Goal: Information Seeking & Learning: Find specific fact

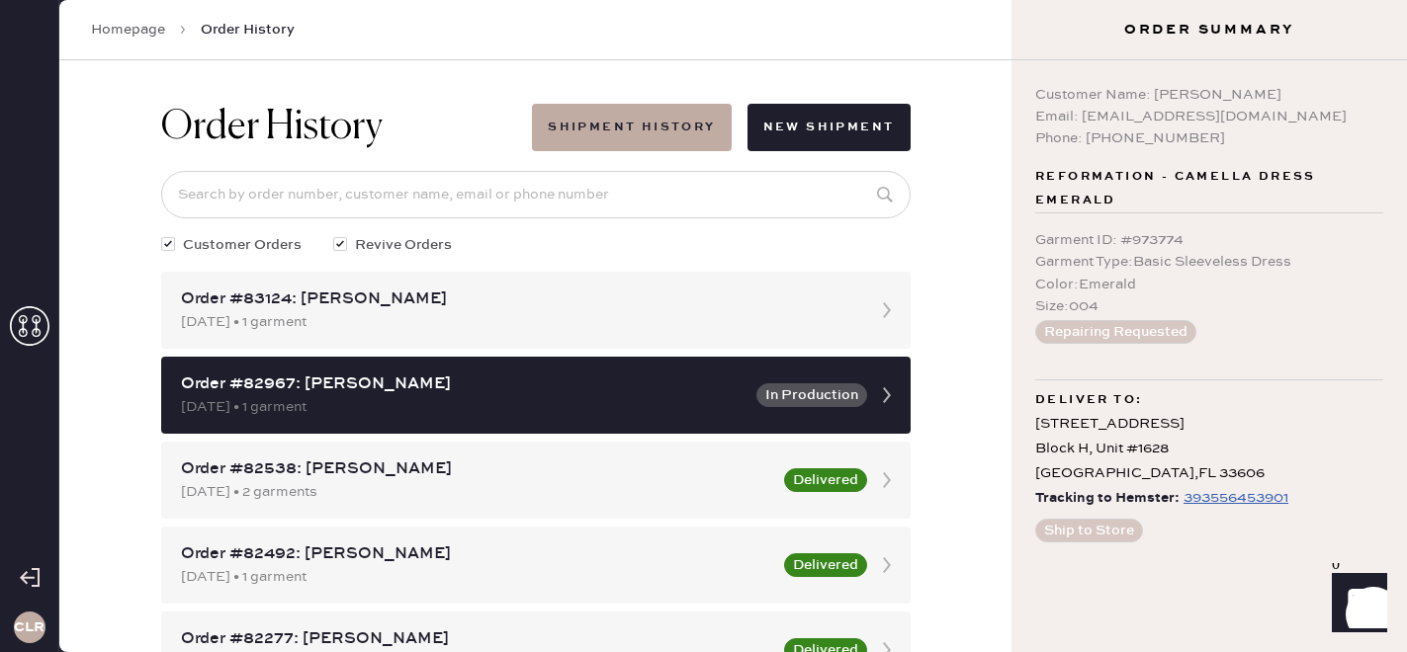
click at [34, 320] on icon at bounding box center [30, 326] width 40 height 40
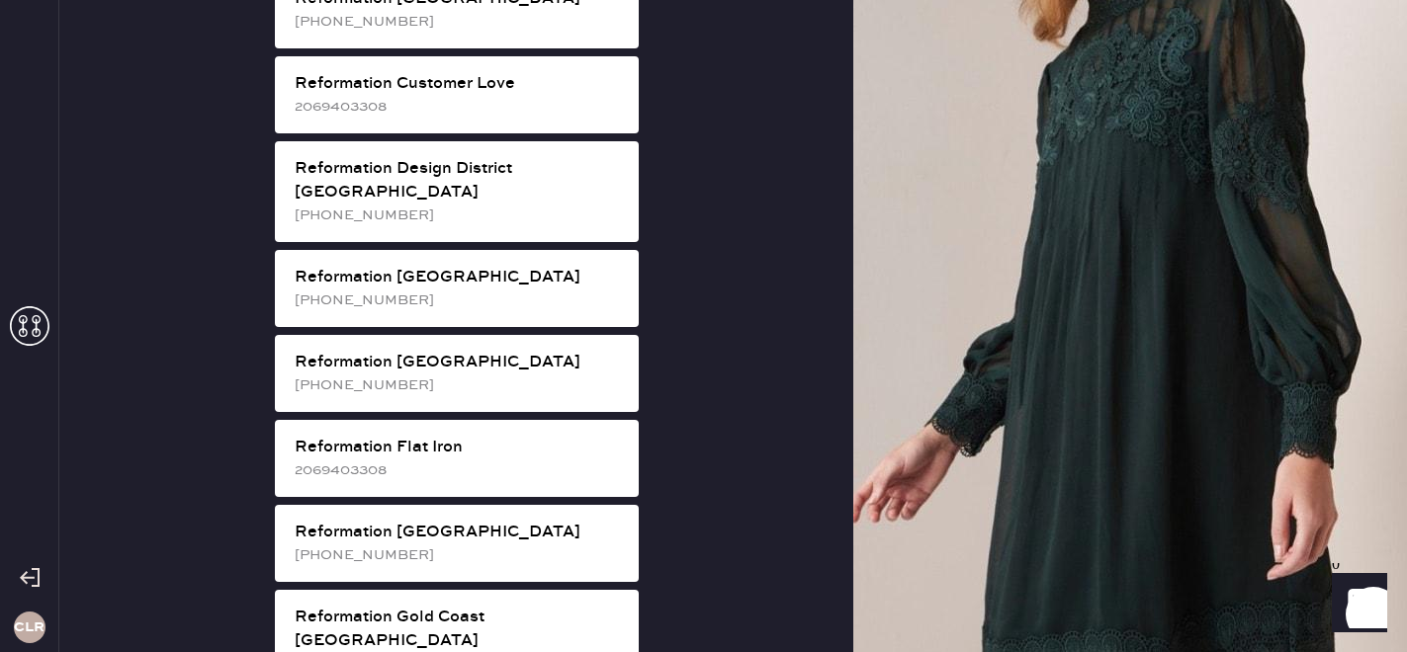
scroll to position [1012, 0]
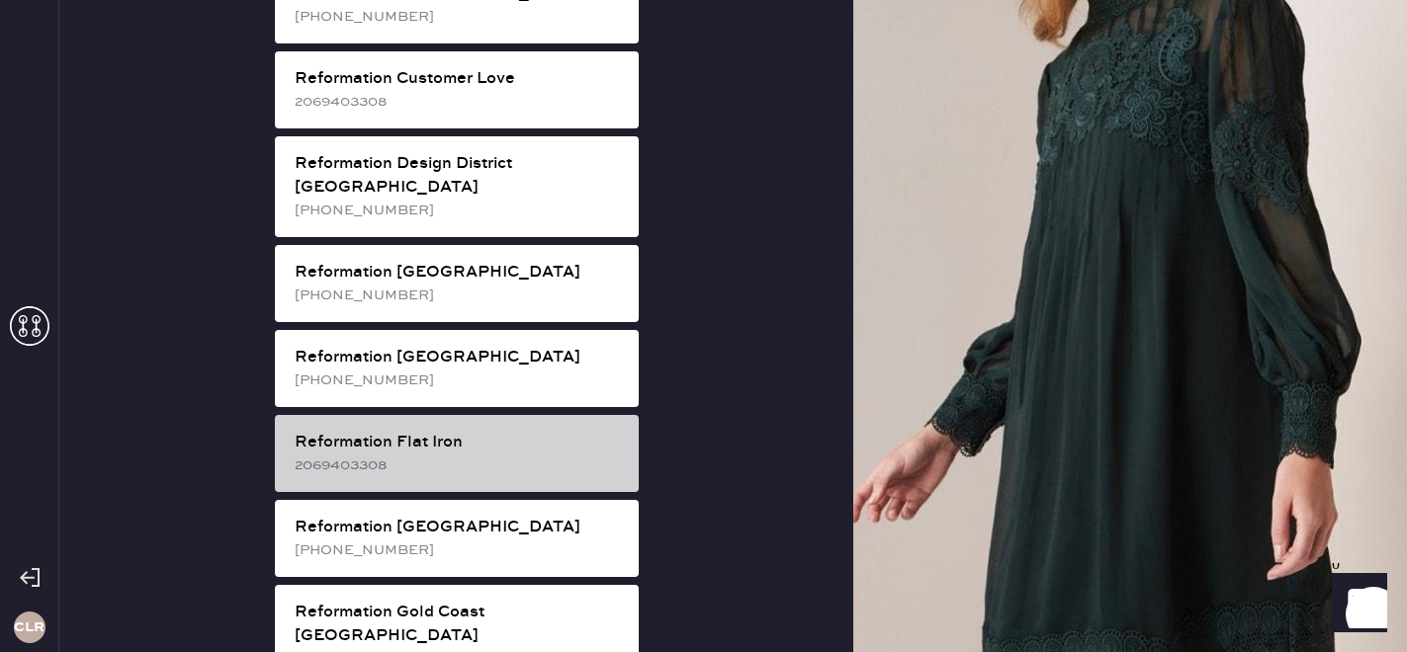
click at [414, 455] on div "2069403308" at bounding box center [459, 466] width 328 height 22
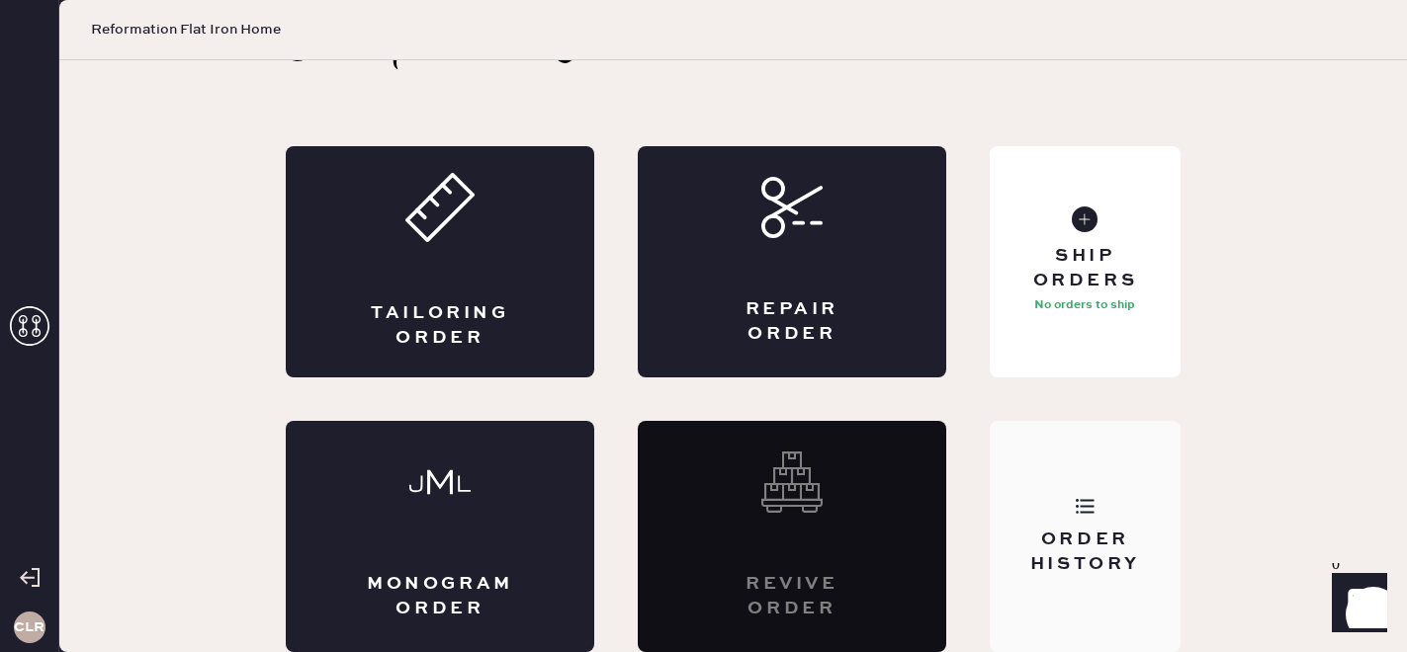
click at [1085, 528] on div "Order History" at bounding box center [1084, 552] width 159 height 49
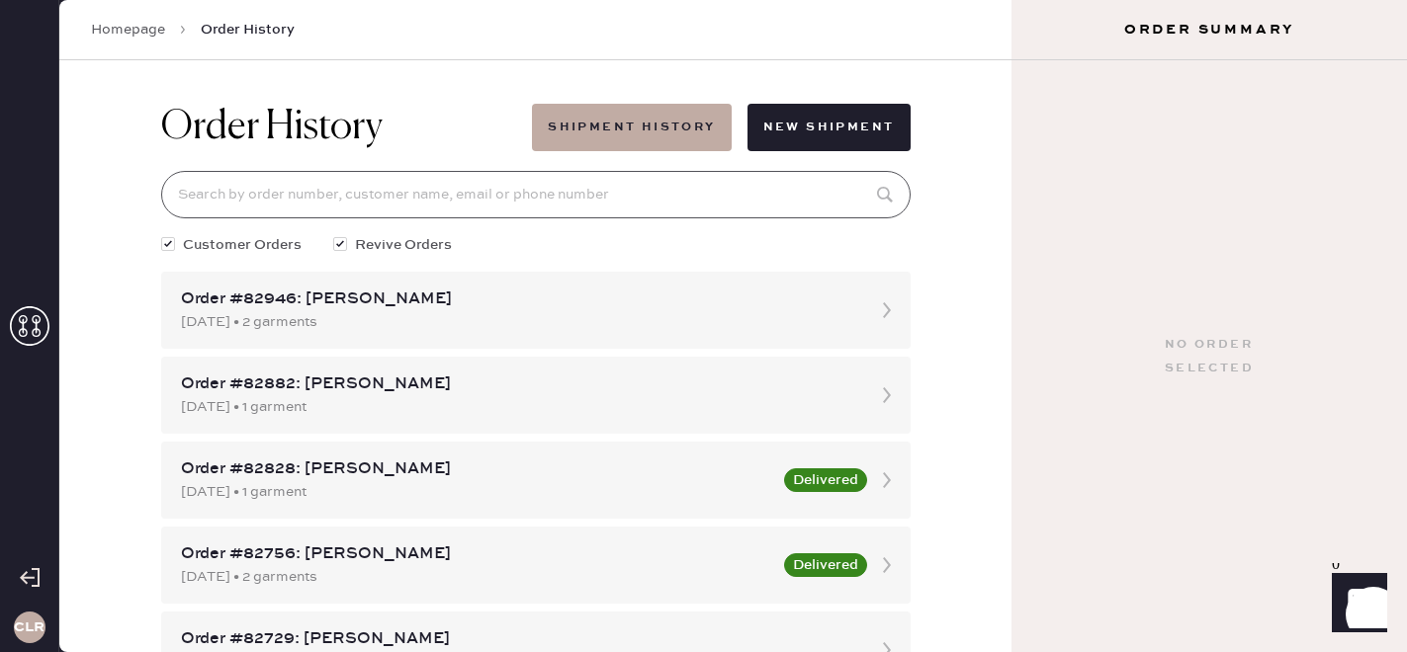
click at [461, 188] on input at bounding box center [535, 194] width 749 height 47
paste input "[EMAIL_ADDRESS][DOMAIN_NAME]"
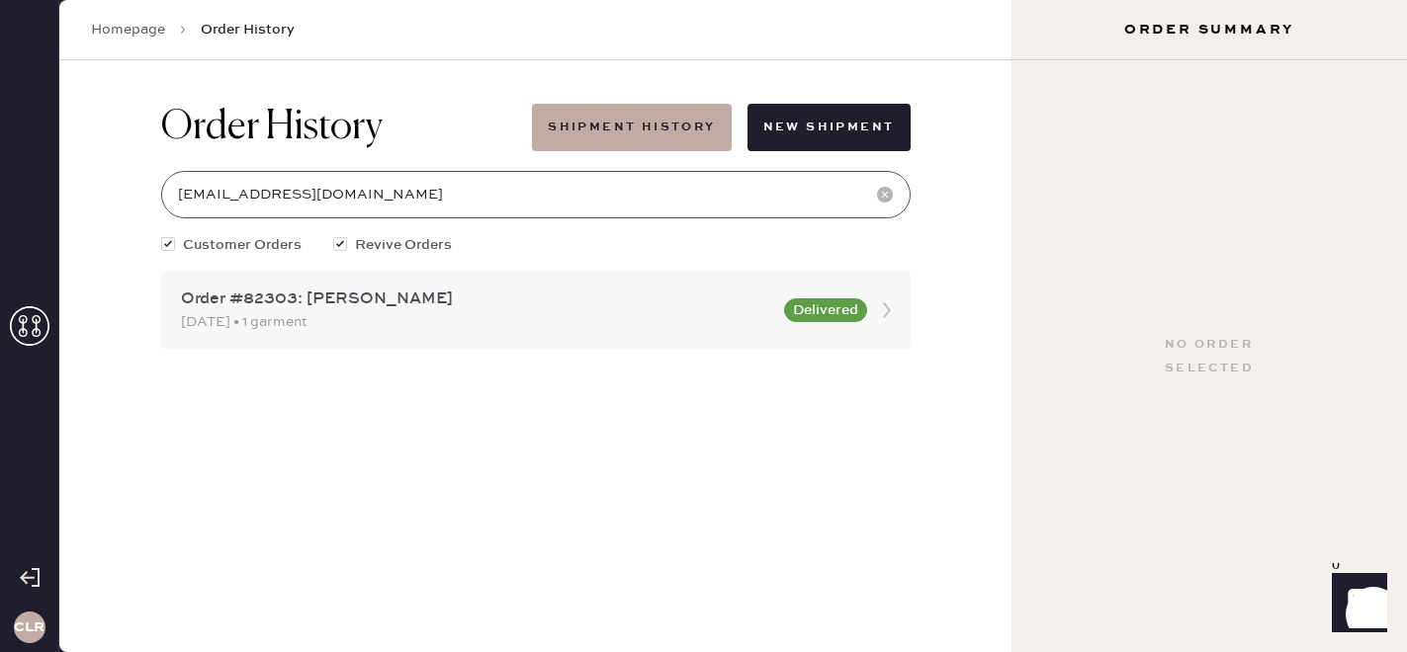
type input "[EMAIL_ADDRESS][DOMAIN_NAME]"
click at [438, 326] on div "[DATE] • 1 garment" at bounding box center [476, 322] width 591 height 22
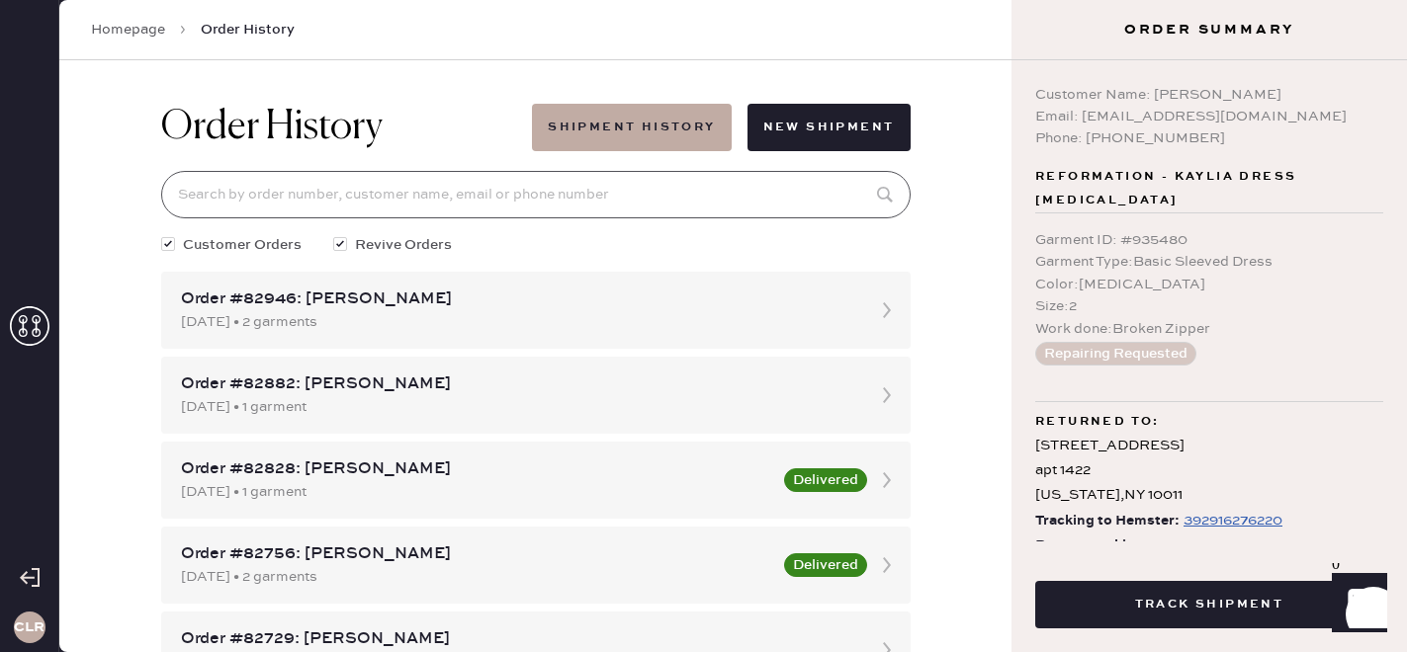
click at [407, 208] on input at bounding box center [535, 194] width 749 height 47
paste input "[EMAIL_ADDRESS][DOMAIN_NAME]"
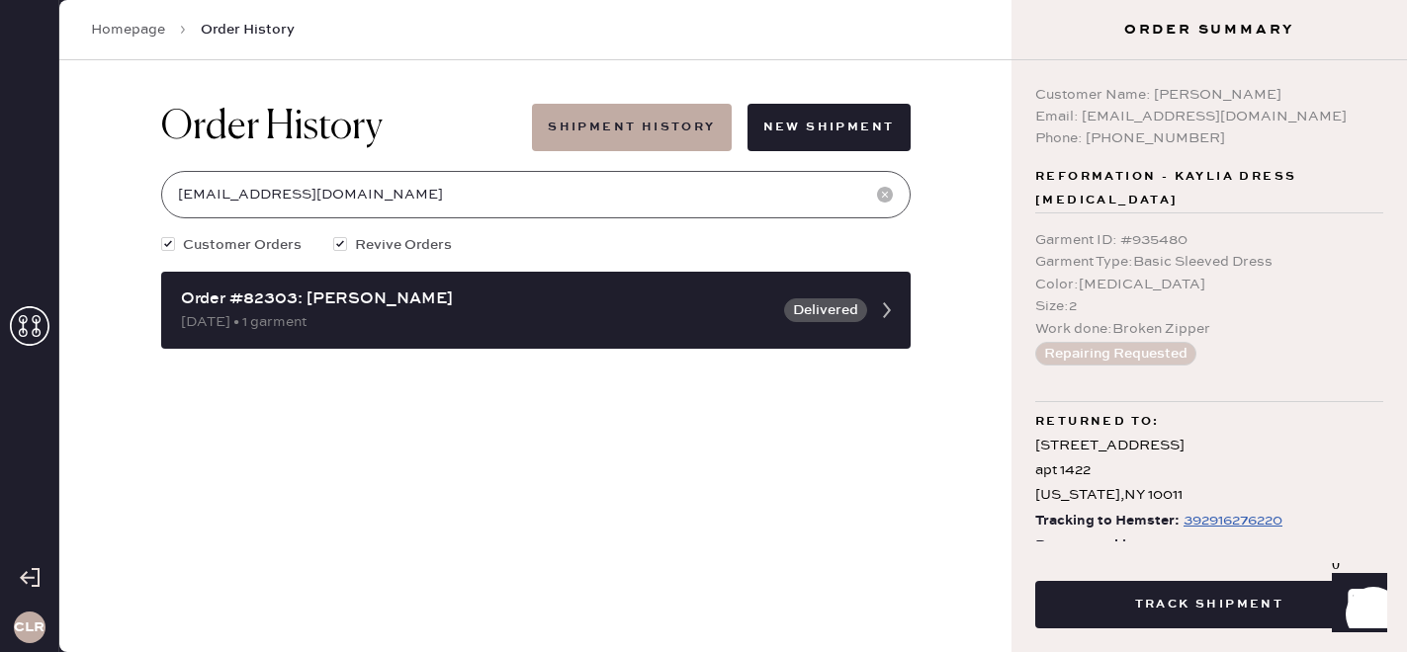
type input "[EMAIL_ADDRESS][DOMAIN_NAME]"
drag, startPoint x: 1154, startPoint y: 93, endPoint x: 1315, endPoint y: 91, distance: 161.1
click at [1316, 92] on div "Customer Name: [PERSON_NAME]" at bounding box center [1209, 95] width 348 height 22
copy div "[PERSON_NAME]"
drag, startPoint x: 1081, startPoint y: 114, endPoint x: 1282, endPoint y: 113, distance: 200.7
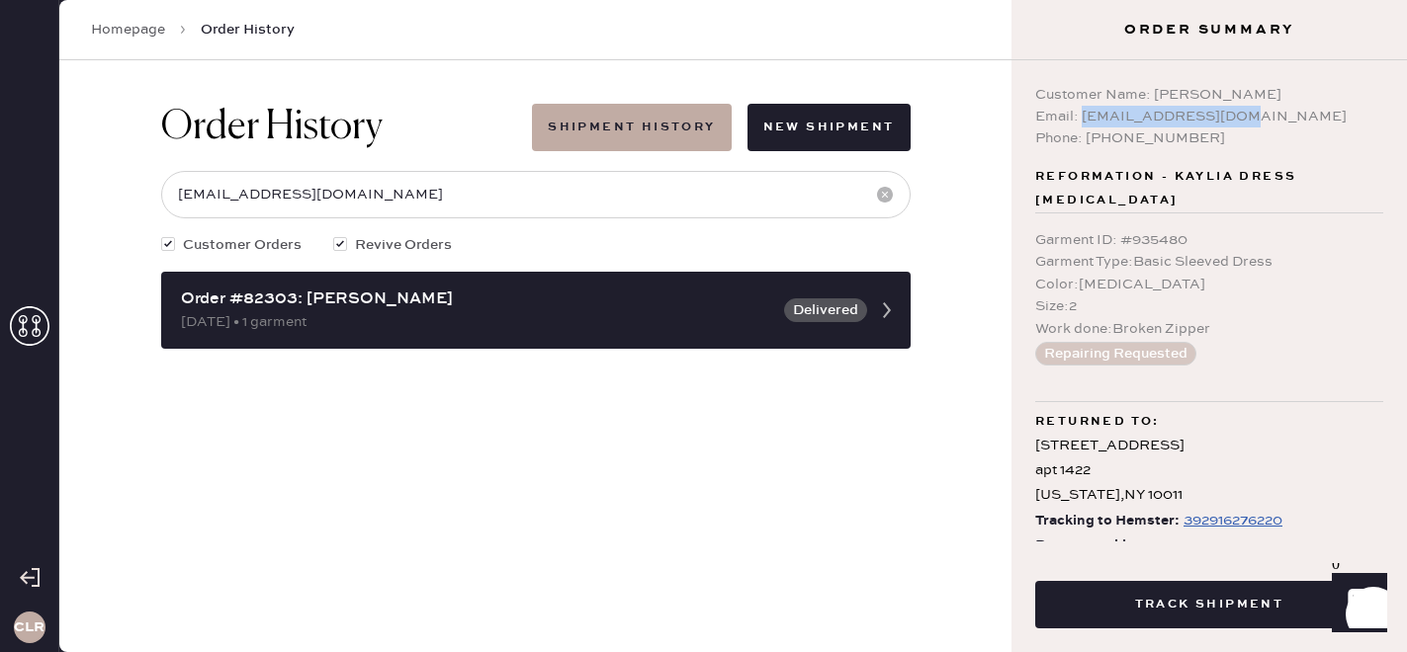
click at [1283, 113] on div "Email: [EMAIL_ADDRESS][DOMAIN_NAME]" at bounding box center [1209, 117] width 348 height 22
copy div "[EMAIL_ADDRESS][DOMAIN_NAME]"
